Goal: Information Seeking & Learning: Learn about a topic

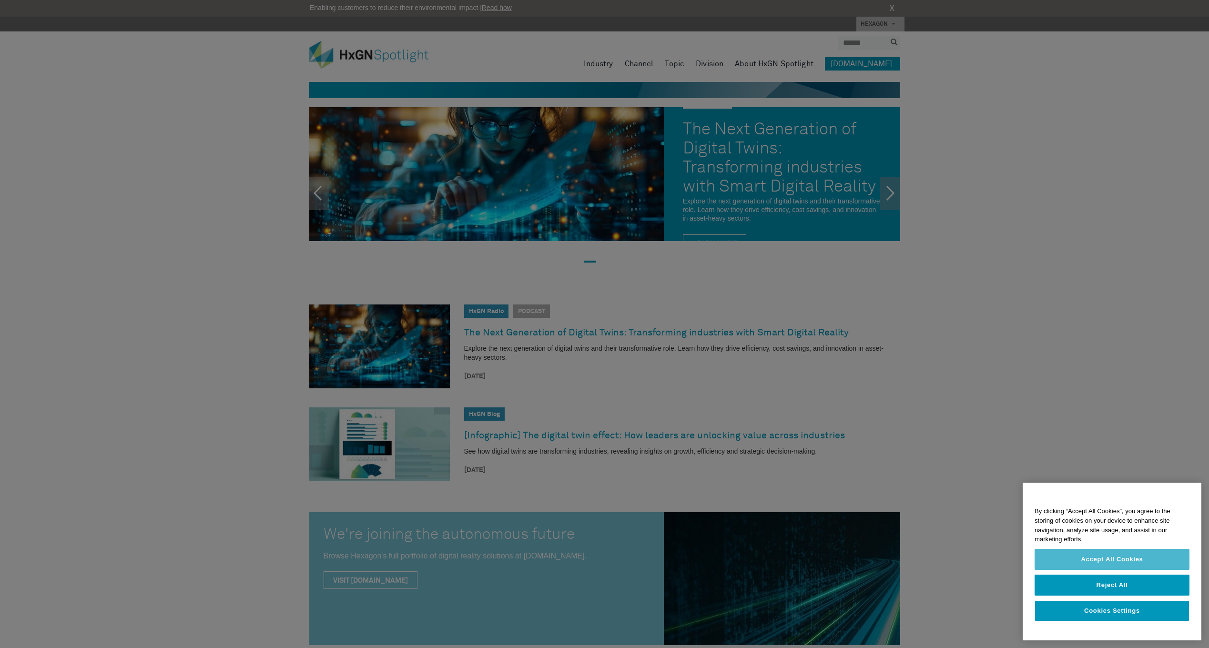
click at [1107, 569] on button "Accept All Cookies" at bounding box center [1111, 559] width 155 height 21
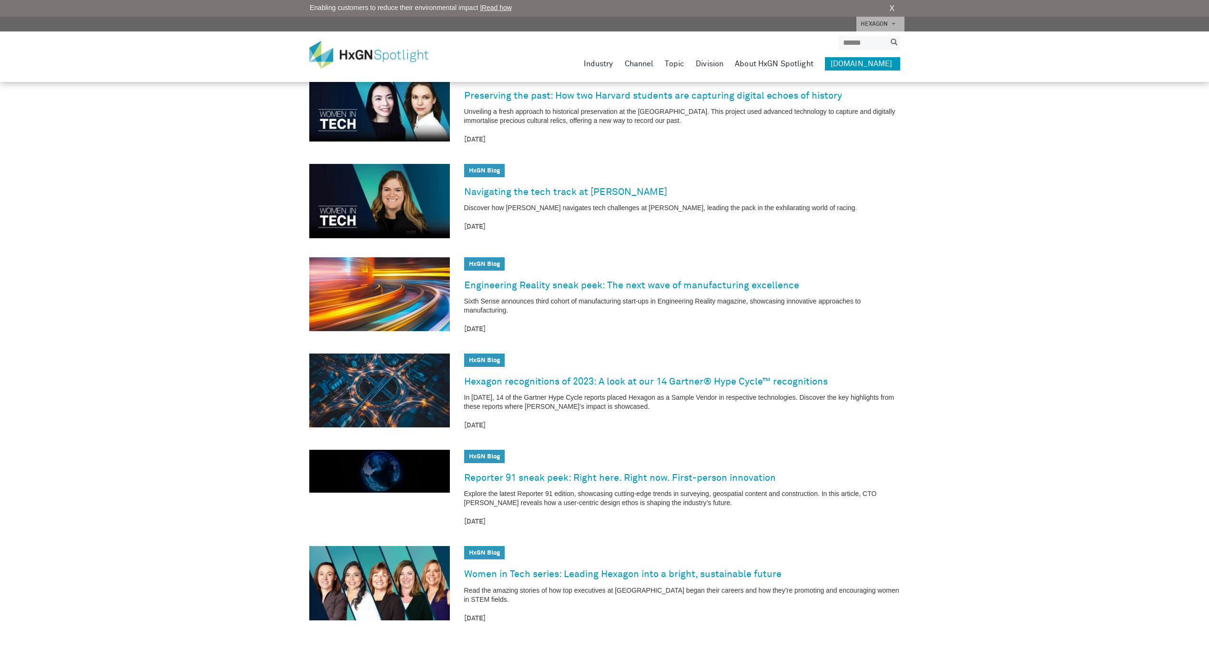
scroll to position [1095, 0]
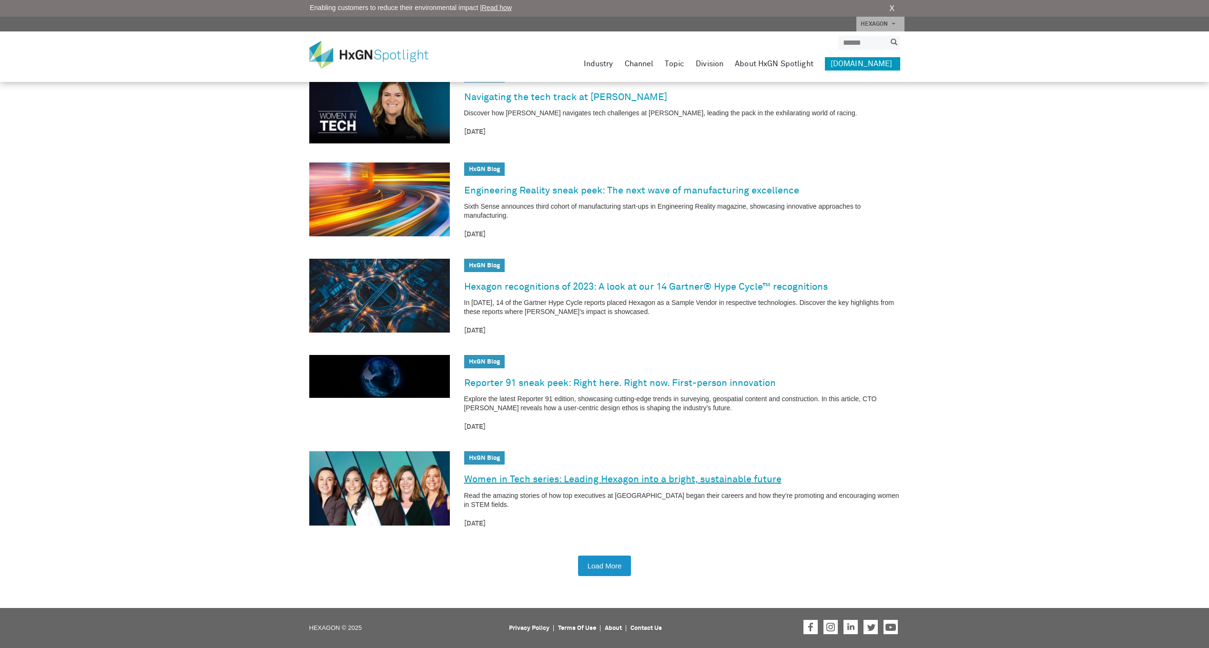
click at [540, 482] on link "Women in Tech series: Leading Hexagon into a bright, sustainable future" at bounding box center [622, 479] width 317 height 15
click at [622, 570] on button "Load More" at bounding box center [604, 565] width 53 height 20
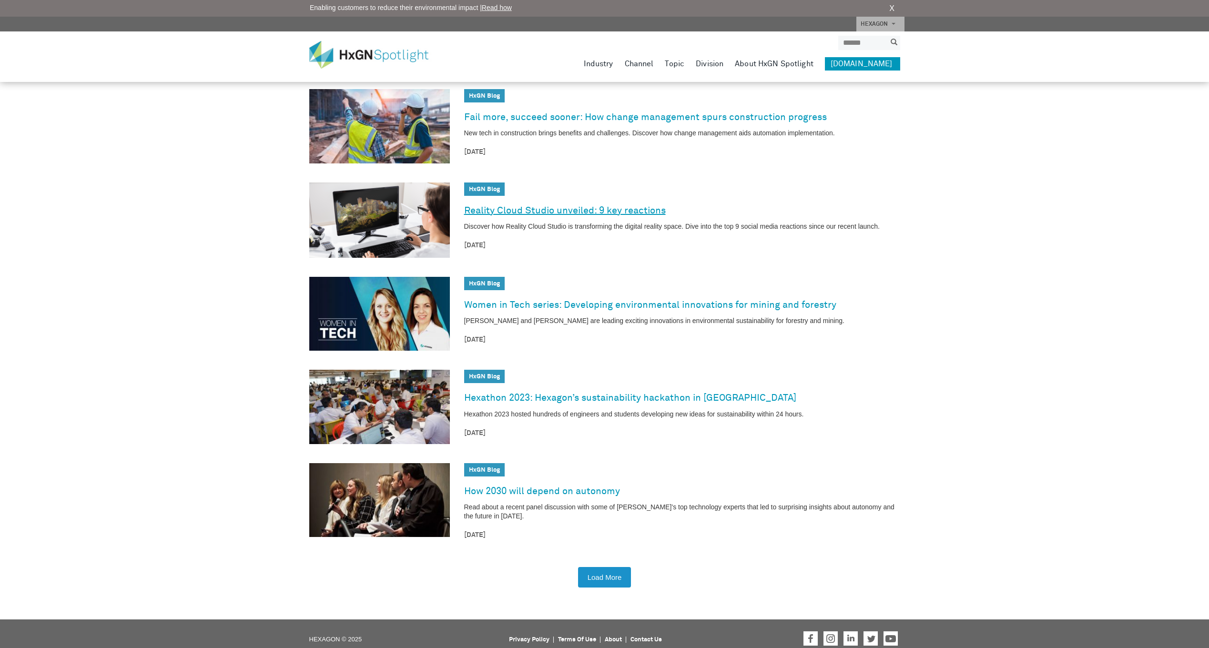
scroll to position [2260, 0]
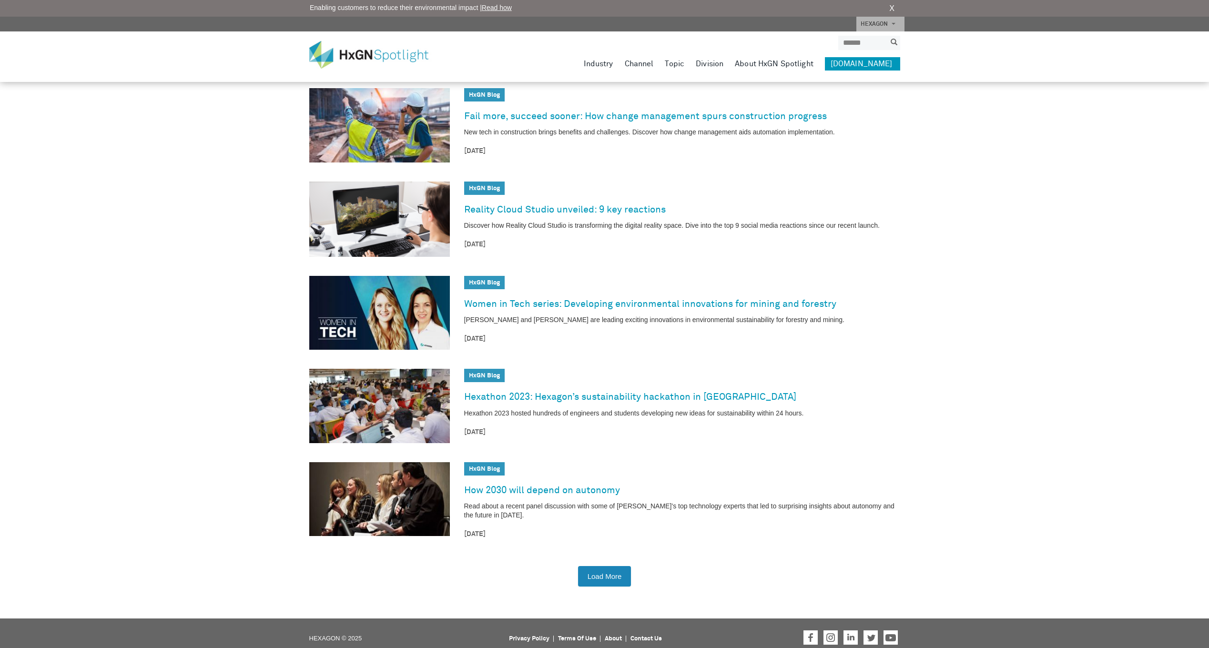
click at [600, 566] on button "Load More" at bounding box center [604, 576] width 53 height 20
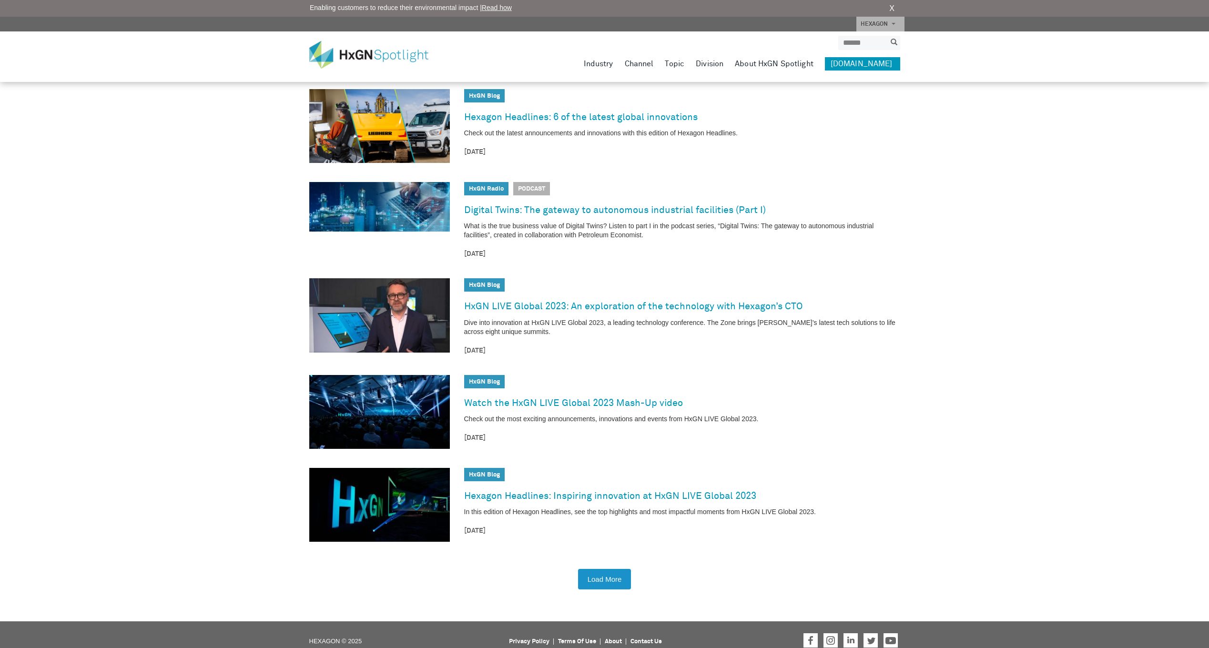
scroll to position [3417, 0]
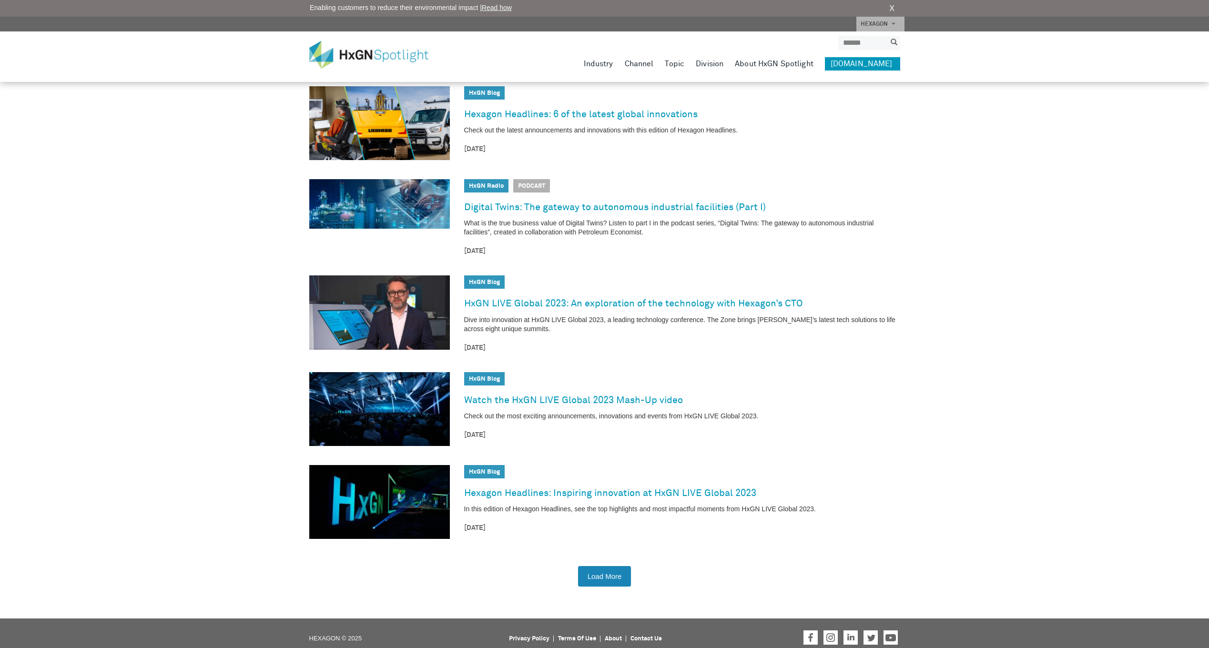
click at [590, 571] on button "Load More" at bounding box center [604, 576] width 53 height 20
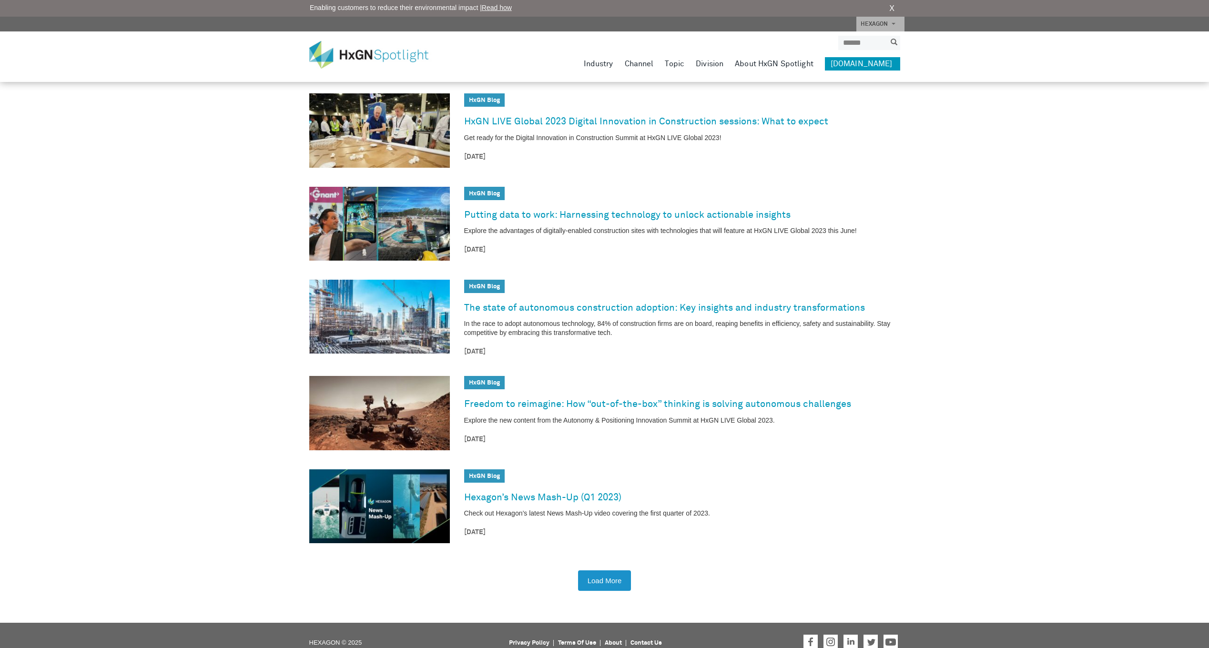
scroll to position [4552, 0]
click at [595, 570] on button "Load More" at bounding box center [604, 580] width 53 height 20
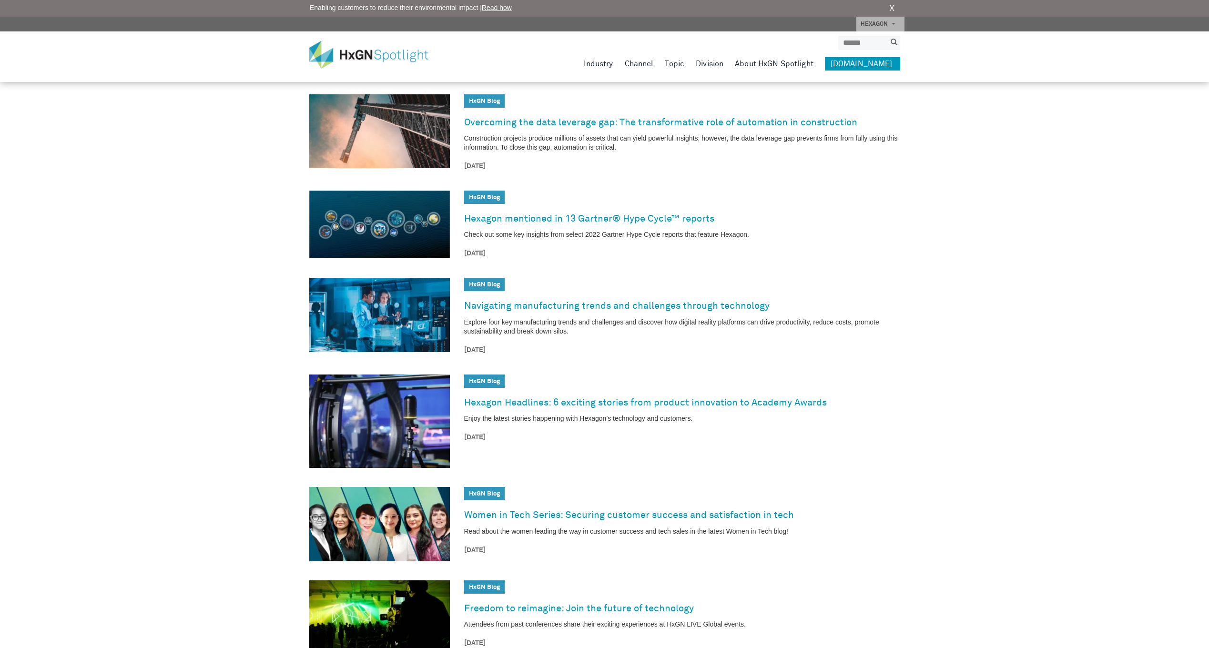
scroll to position [5712, 0]
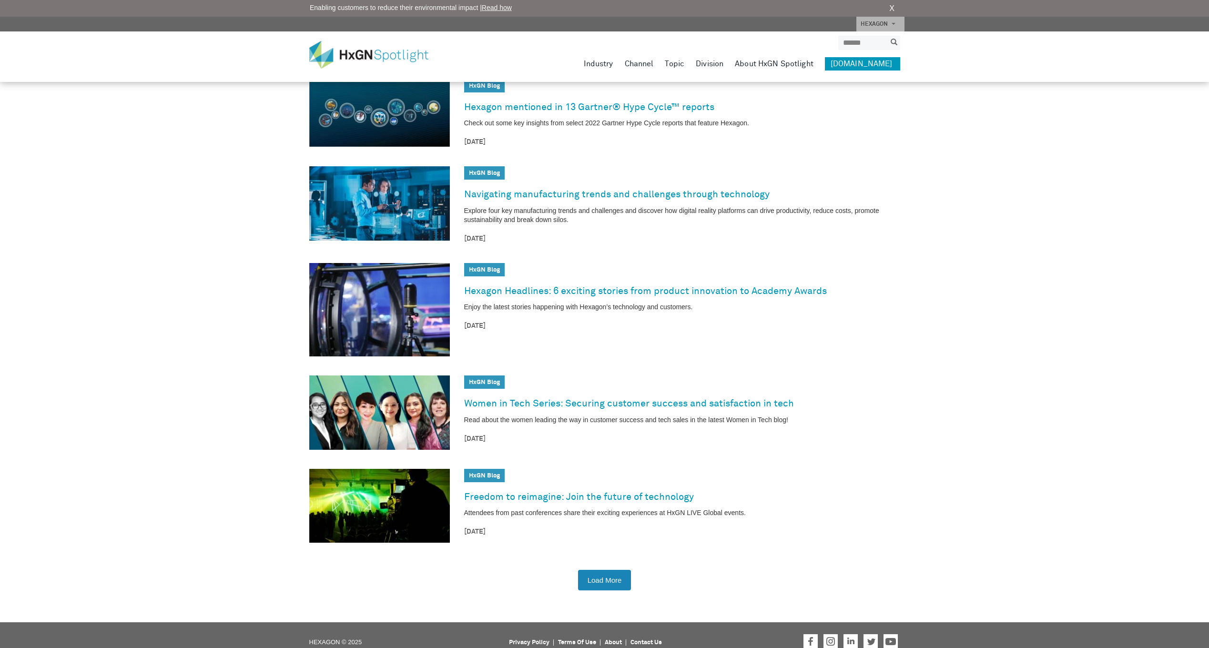
click at [598, 570] on button "Load More" at bounding box center [604, 580] width 53 height 20
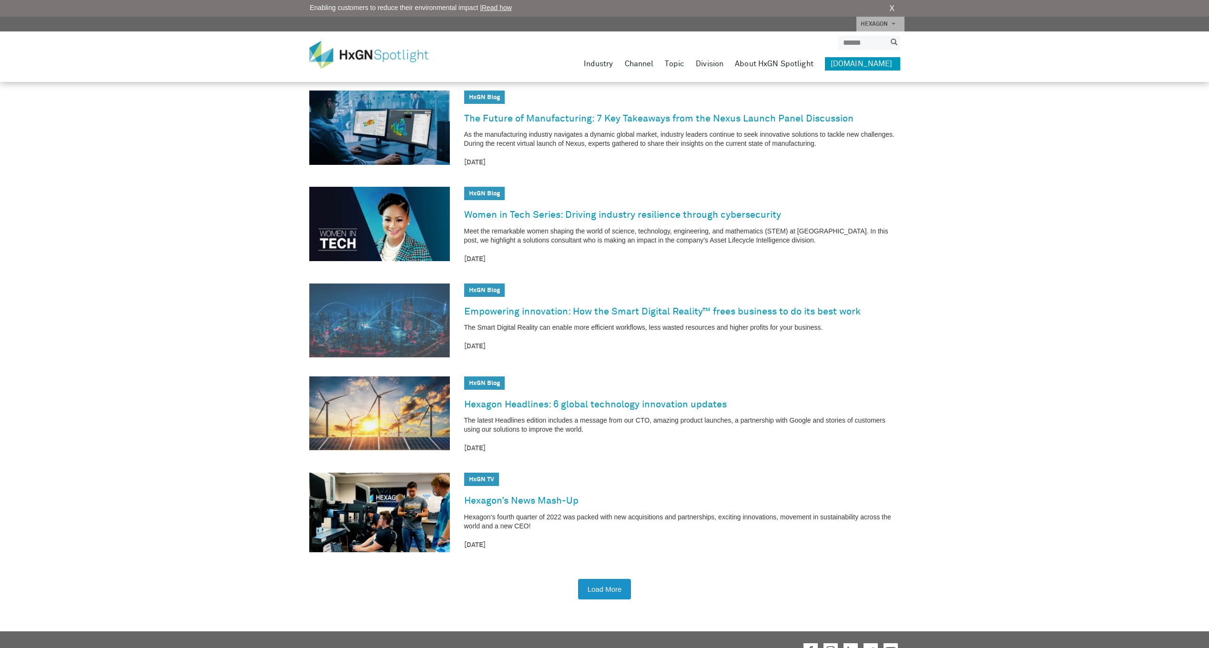
scroll to position [6887, 0]
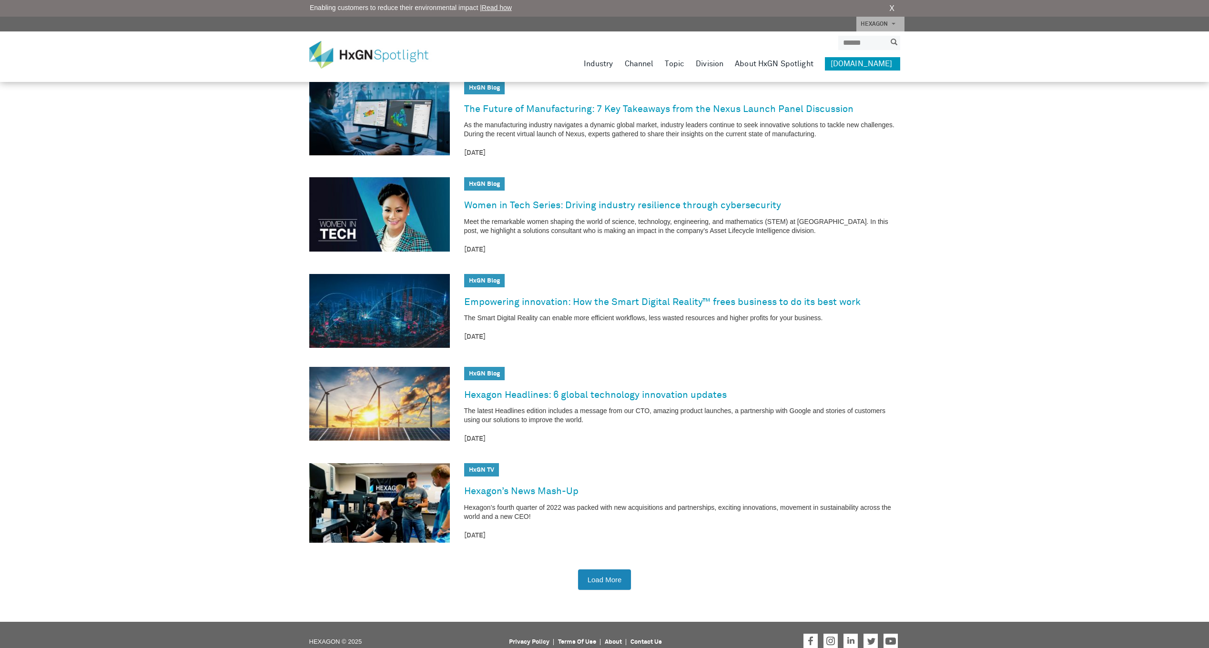
click at [614, 575] on button "Load More" at bounding box center [604, 579] width 53 height 20
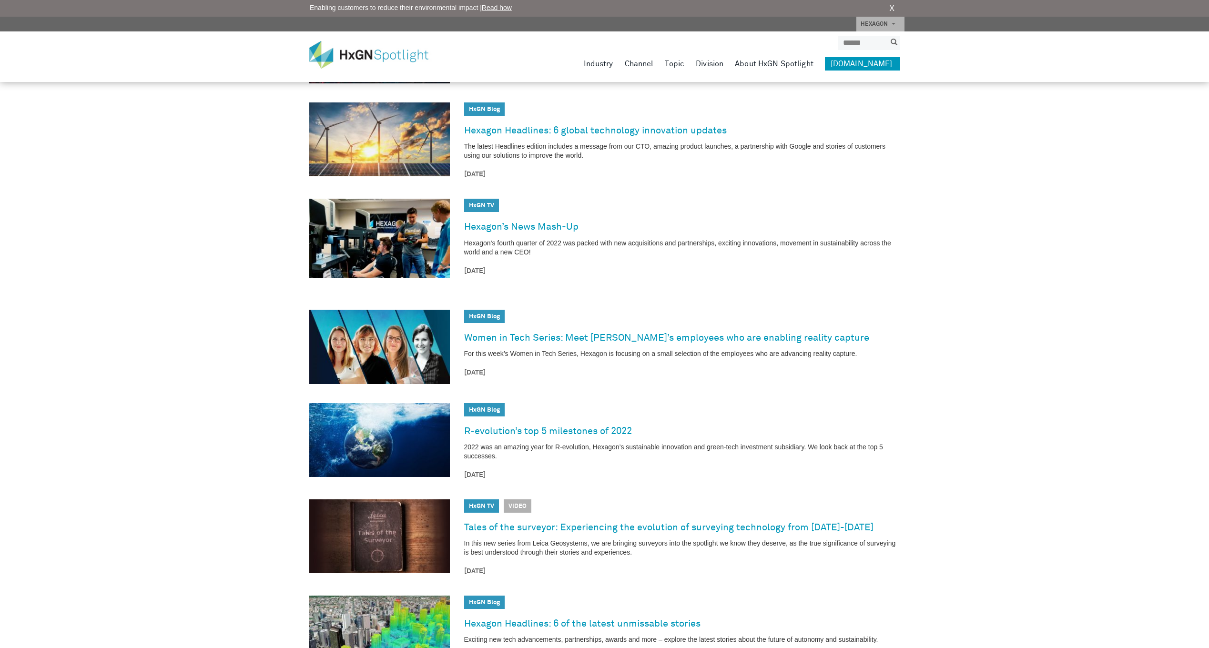
scroll to position [7173, 0]
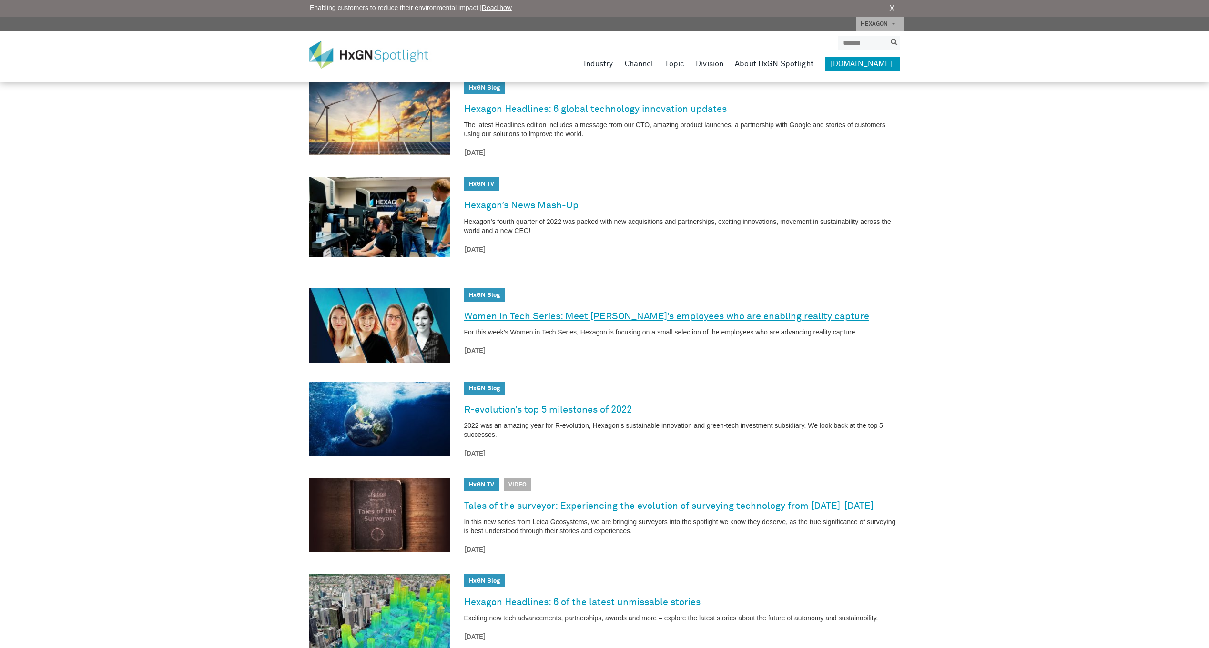
click at [545, 309] on link "Women in Tech Series: Meet [PERSON_NAME]’s employees who are enabling reality c…" at bounding box center [666, 316] width 405 height 15
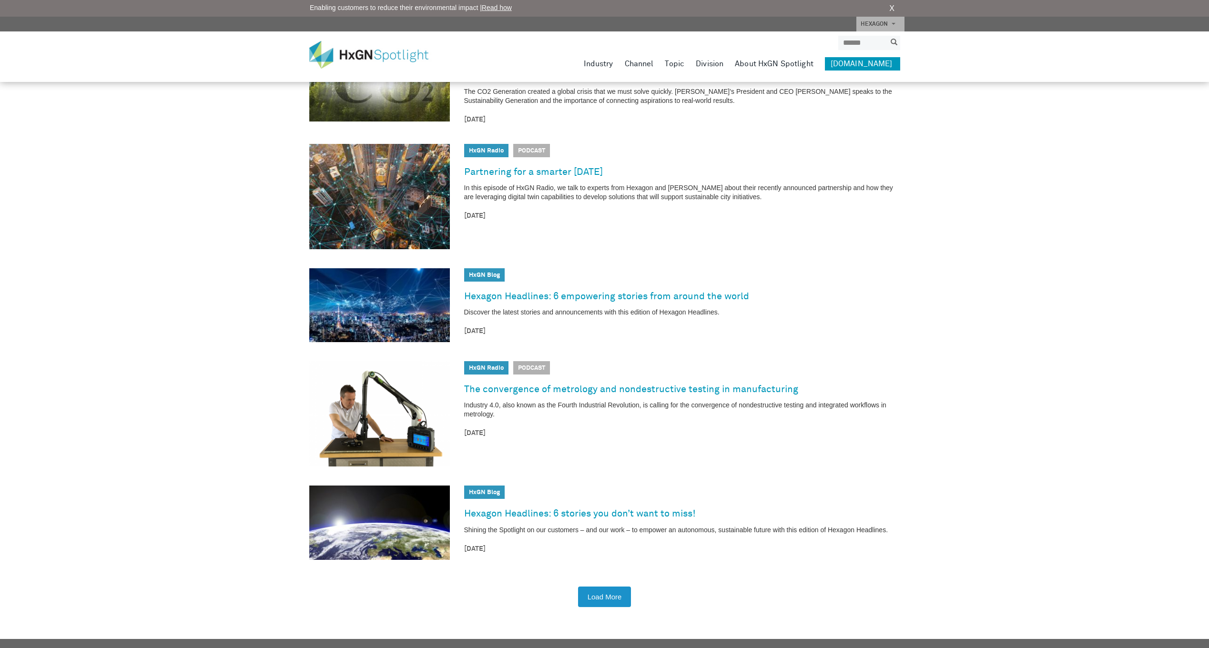
scroll to position [8126, 0]
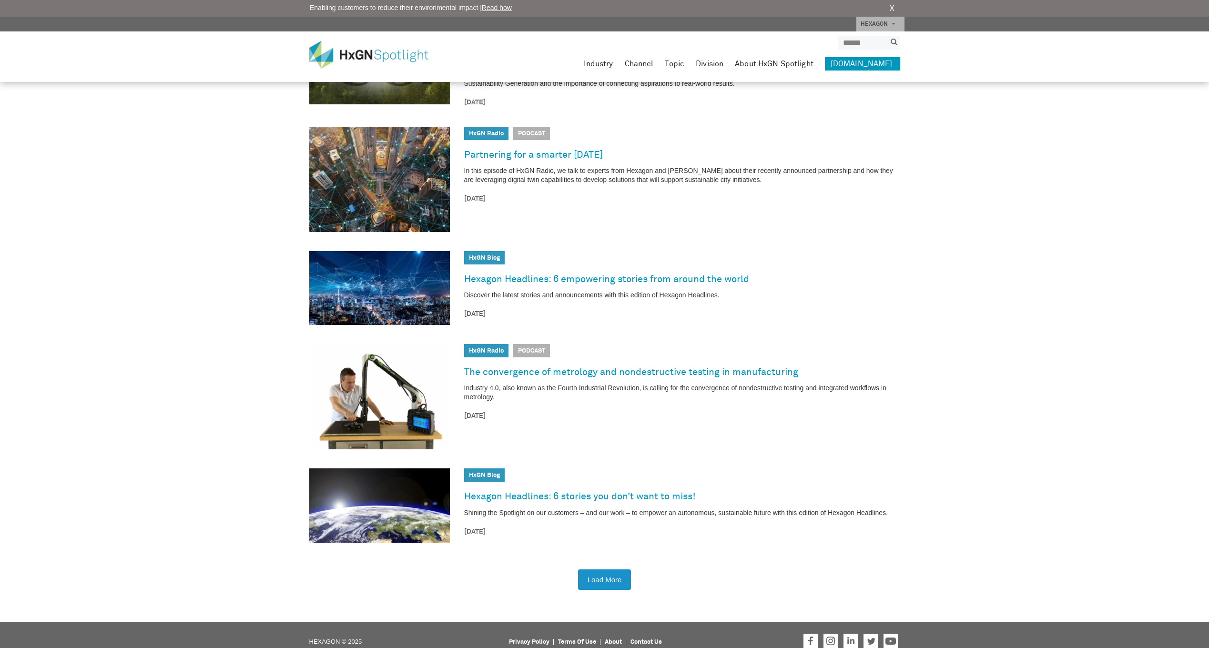
click at [625, 579] on div "Load More" at bounding box center [604, 580] width 591 height 30
click at [612, 569] on button "Load More" at bounding box center [604, 579] width 53 height 20
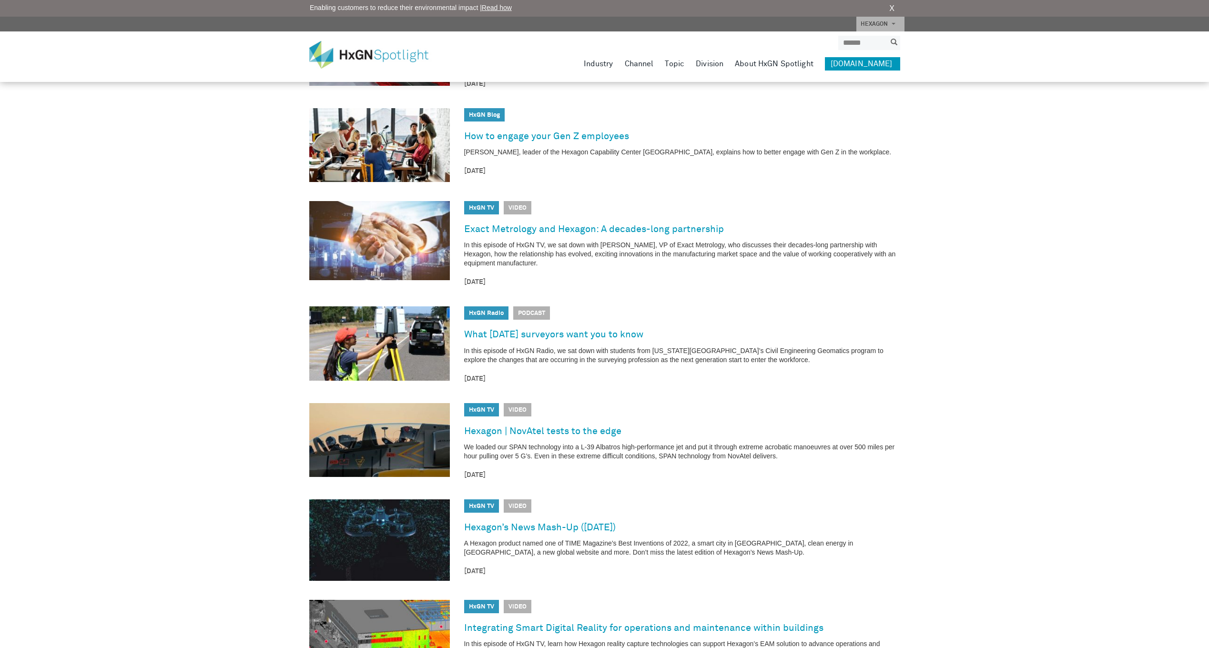
scroll to position [9319, 0]
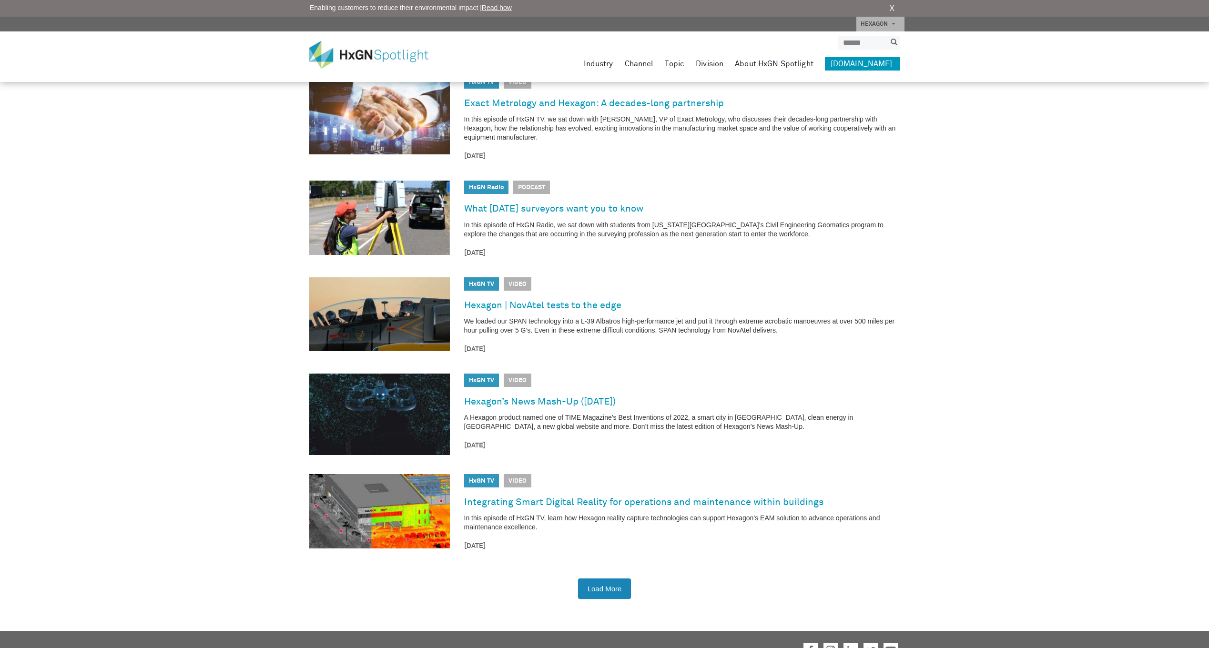
click at [612, 578] on button "Load More" at bounding box center [604, 588] width 53 height 20
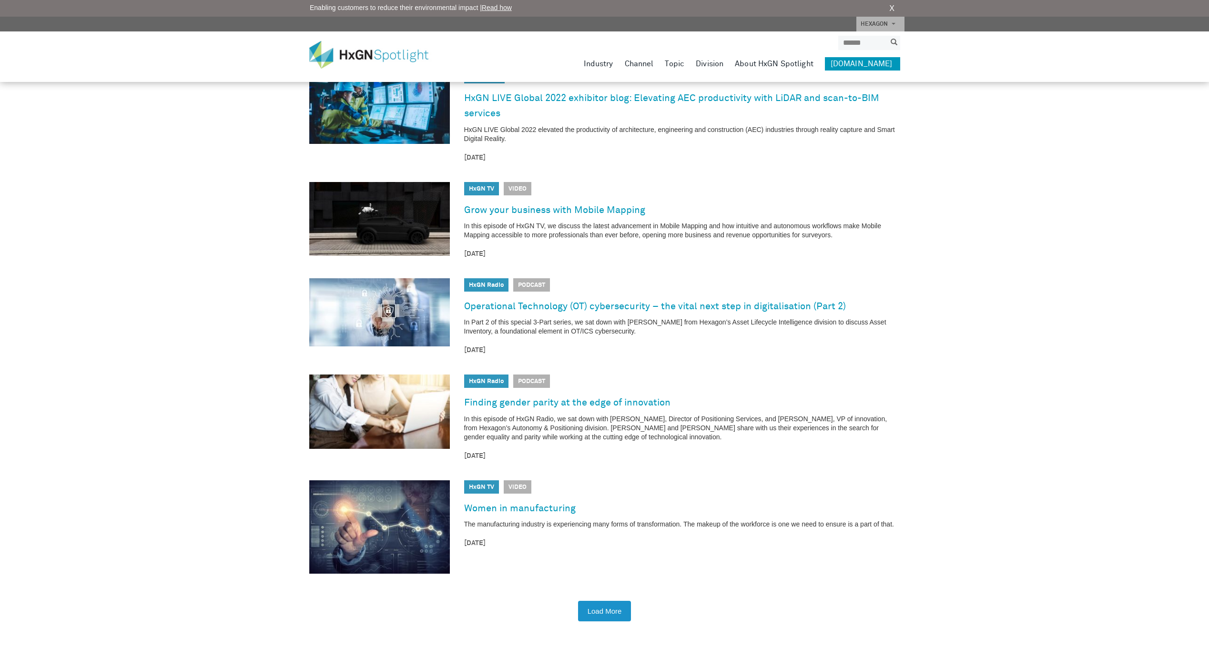
scroll to position [10560, 0]
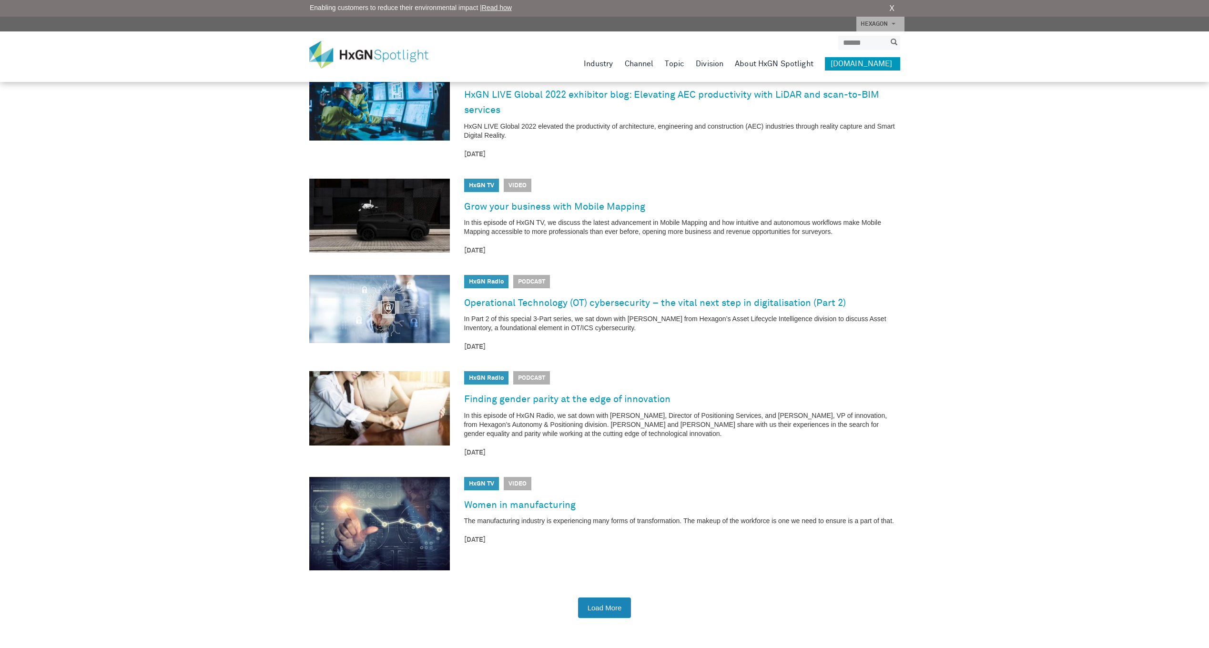
click at [605, 597] on button "Load More" at bounding box center [604, 607] width 53 height 20
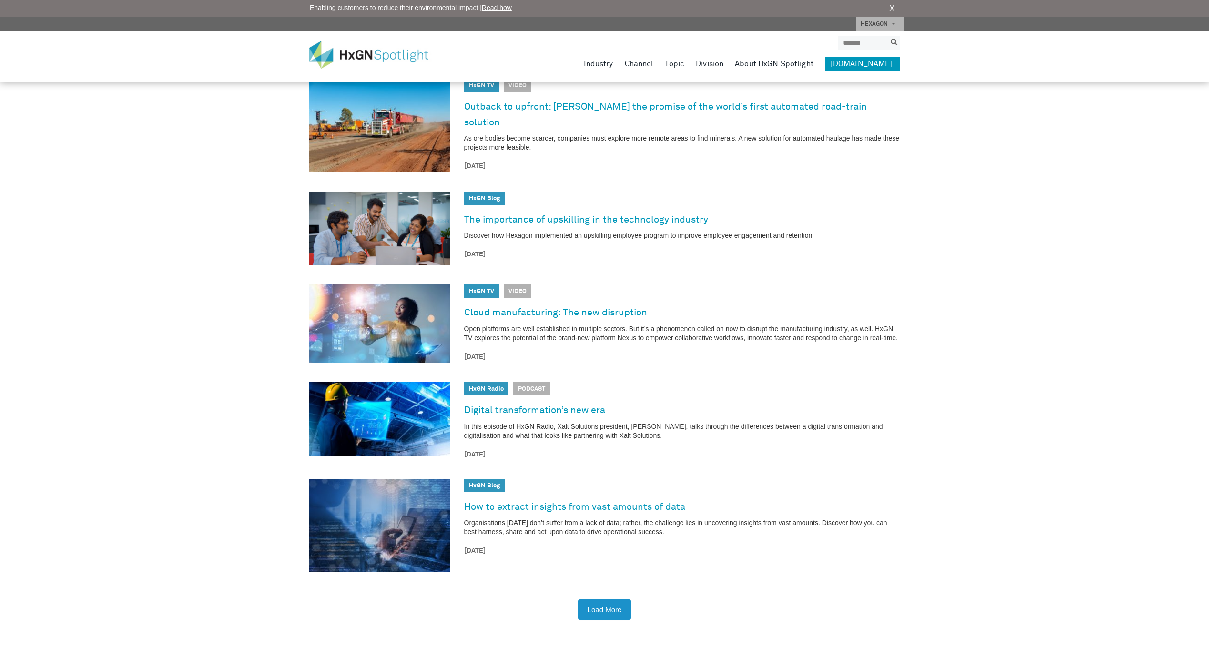
scroll to position [11771, 0]
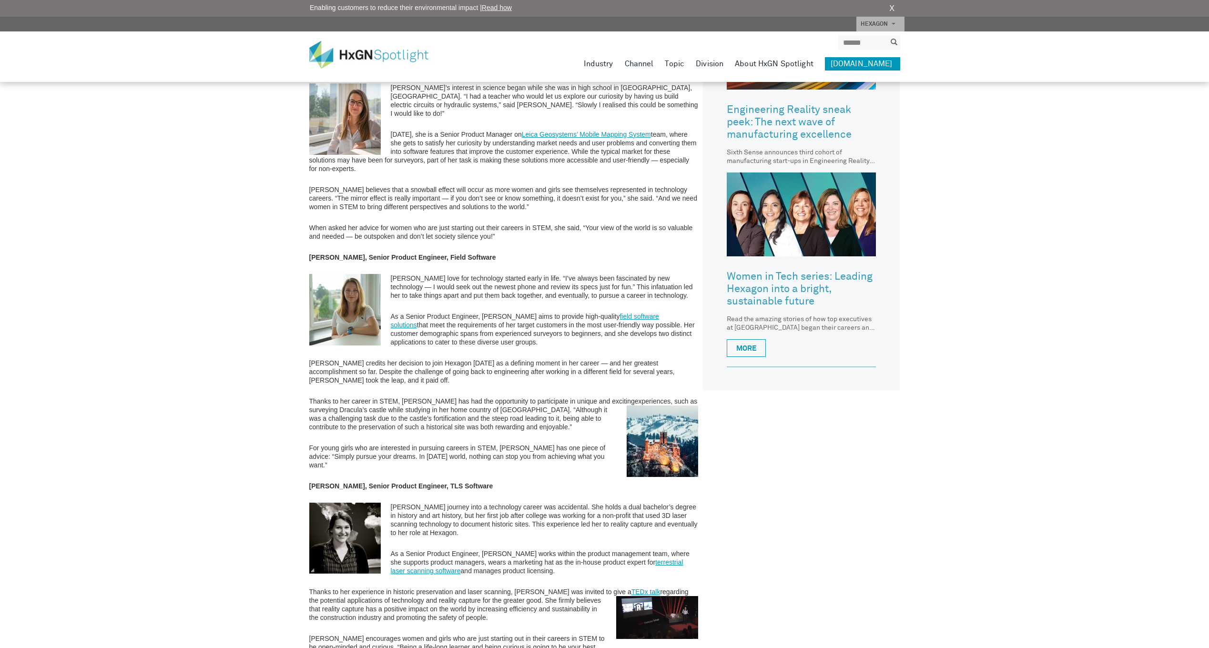
scroll to position [762, 0]
